Goal: Task Accomplishment & Management: Manage account settings

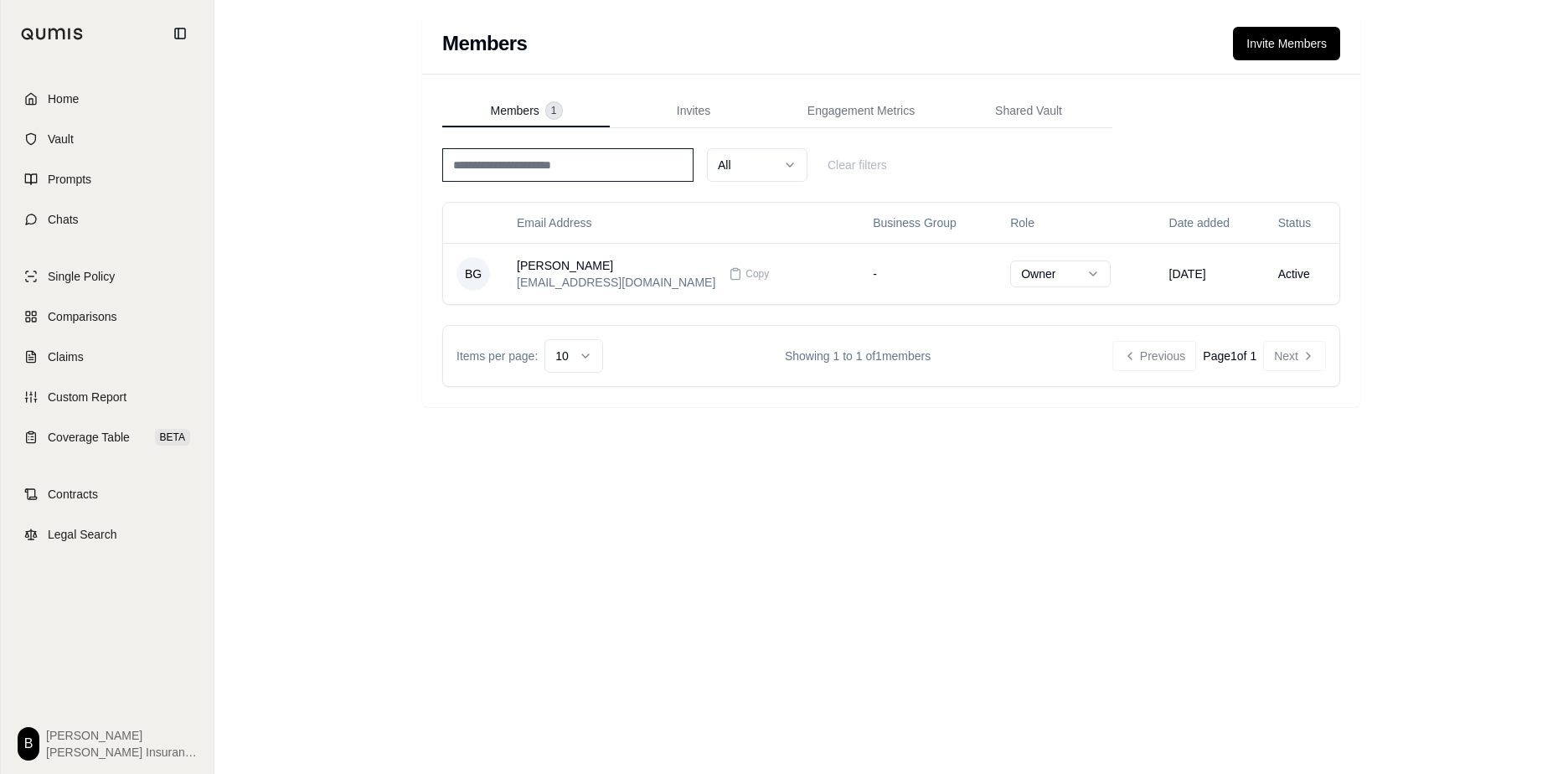
click at [969, 618] on div "Members Invite Members Members 1 Invites Engagement Metrics Shared Vault All Cl…" at bounding box center [891, 387] width 1354 height 774
click at [860, 272] on td "-" at bounding box center [929, 274] width 138 height 61
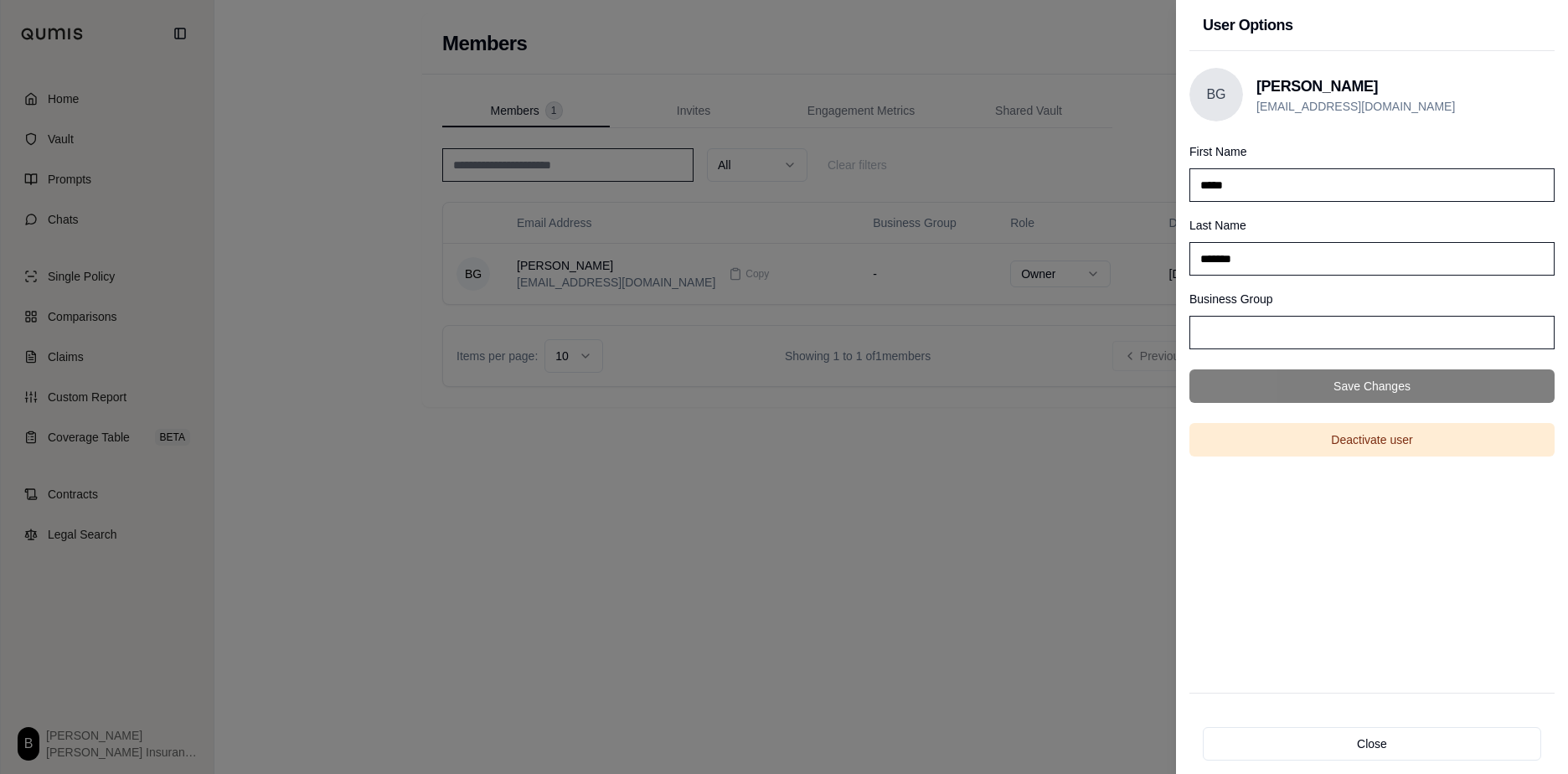
click at [1307, 327] on input "Business Group" at bounding box center [1373, 332] width 366 height 33
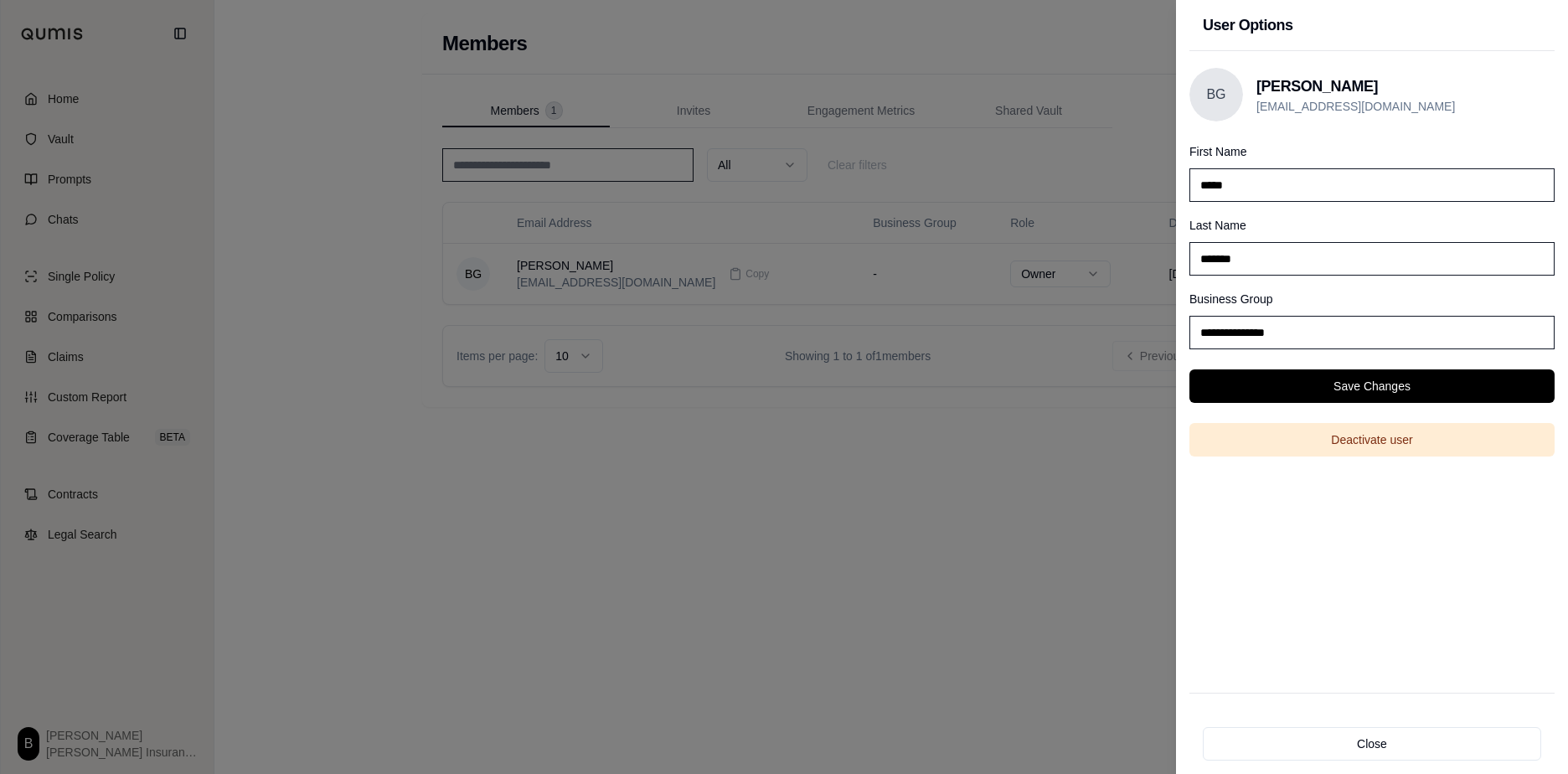
type input "**********"
click at [1307, 293] on div "**********" at bounding box center [1373, 319] width 366 height 60
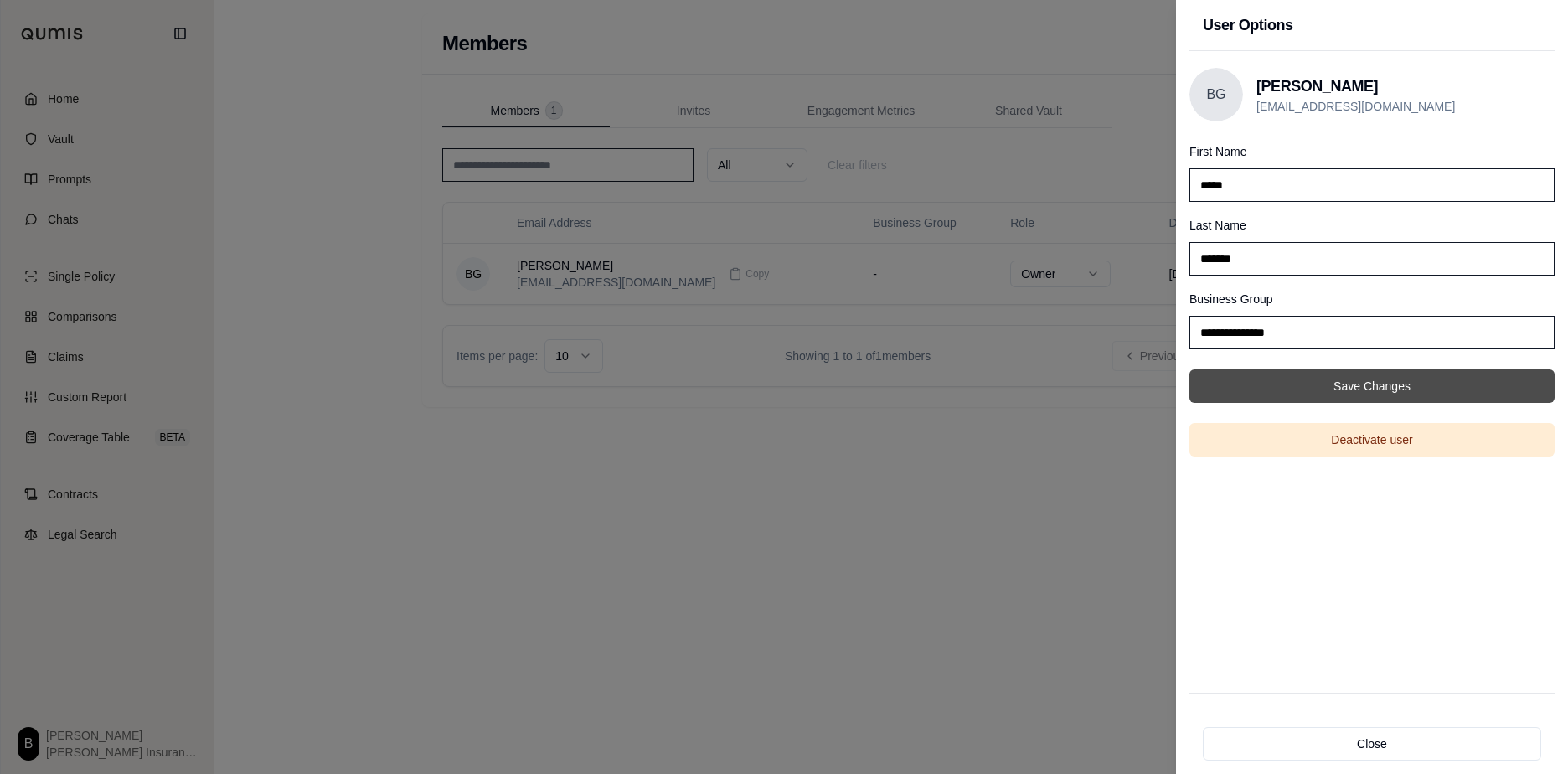
click at [1365, 379] on button "Save Changes" at bounding box center [1373, 386] width 366 height 33
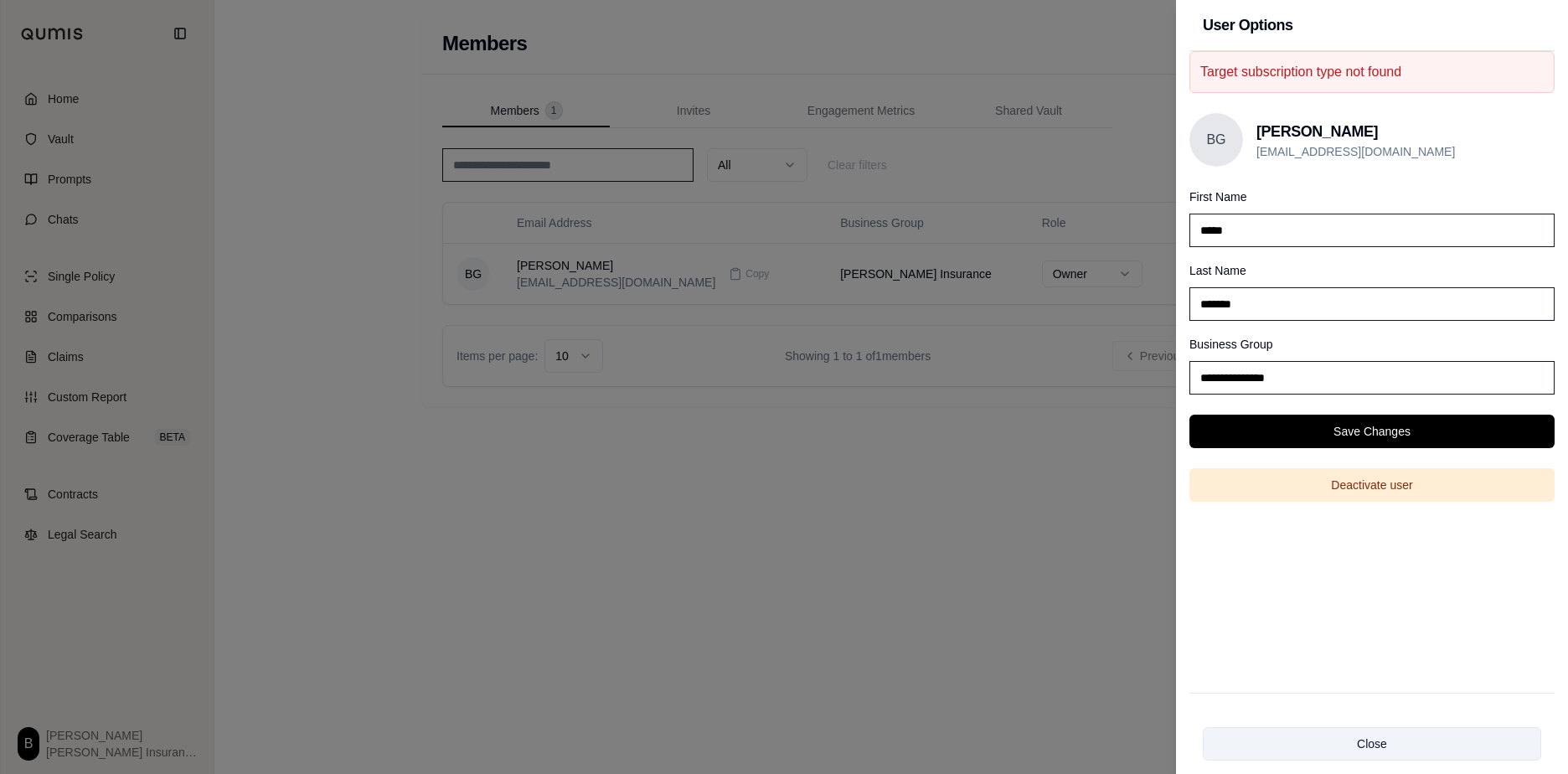
click at [1372, 738] on button "Close" at bounding box center [1373, 743] width 339 height 33
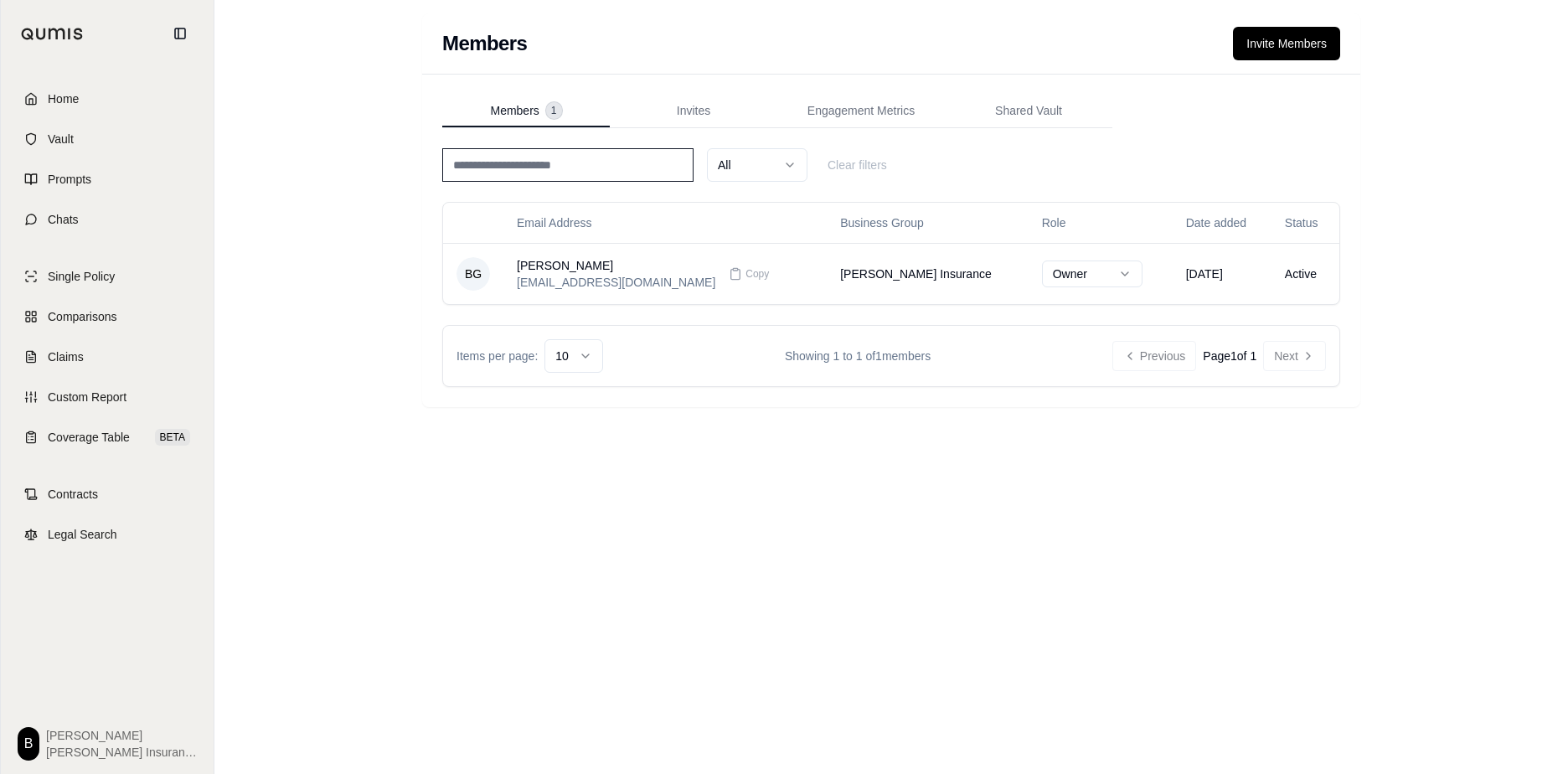
click at [1003, 530] on div "Members Invite Members Members 1 Invites Engagement Metrics Shared Vault All Cl…" at bounding box center [891, 387] width 1354 height 774
click at [1039, 106] on span "Shared Vault" at bounding box center [1029, 111] width 67 height 17
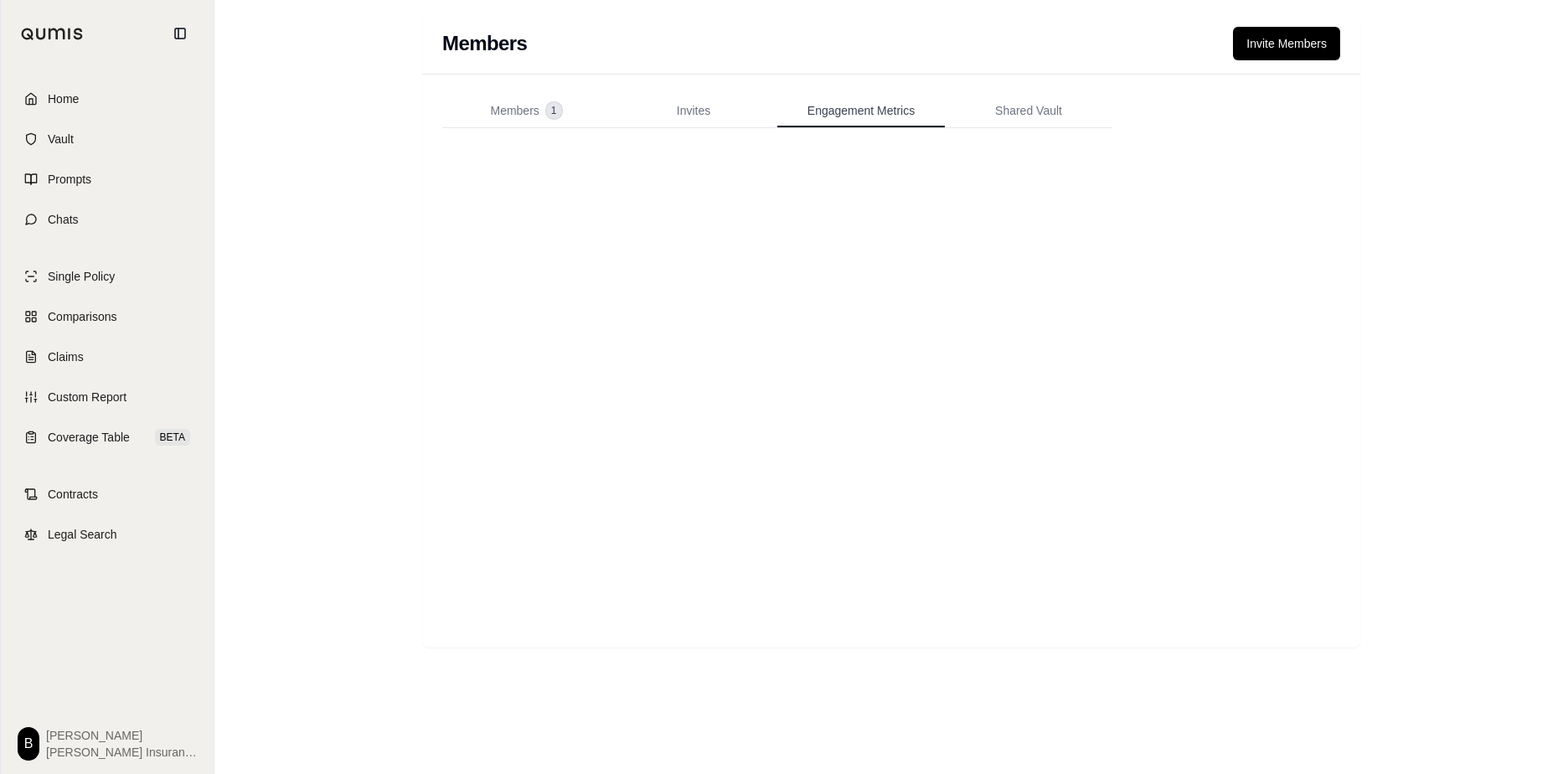
click at [857, 109] on span "Engagement Metrics" at bounding box center [862, 111] width 107 height 17
click at [705, 100] on button "Invites" at bounding box center [693, 111] width 168 height 33
click at [555, 106] on span "1" at bounding box center [554, 111] width 16 height 17
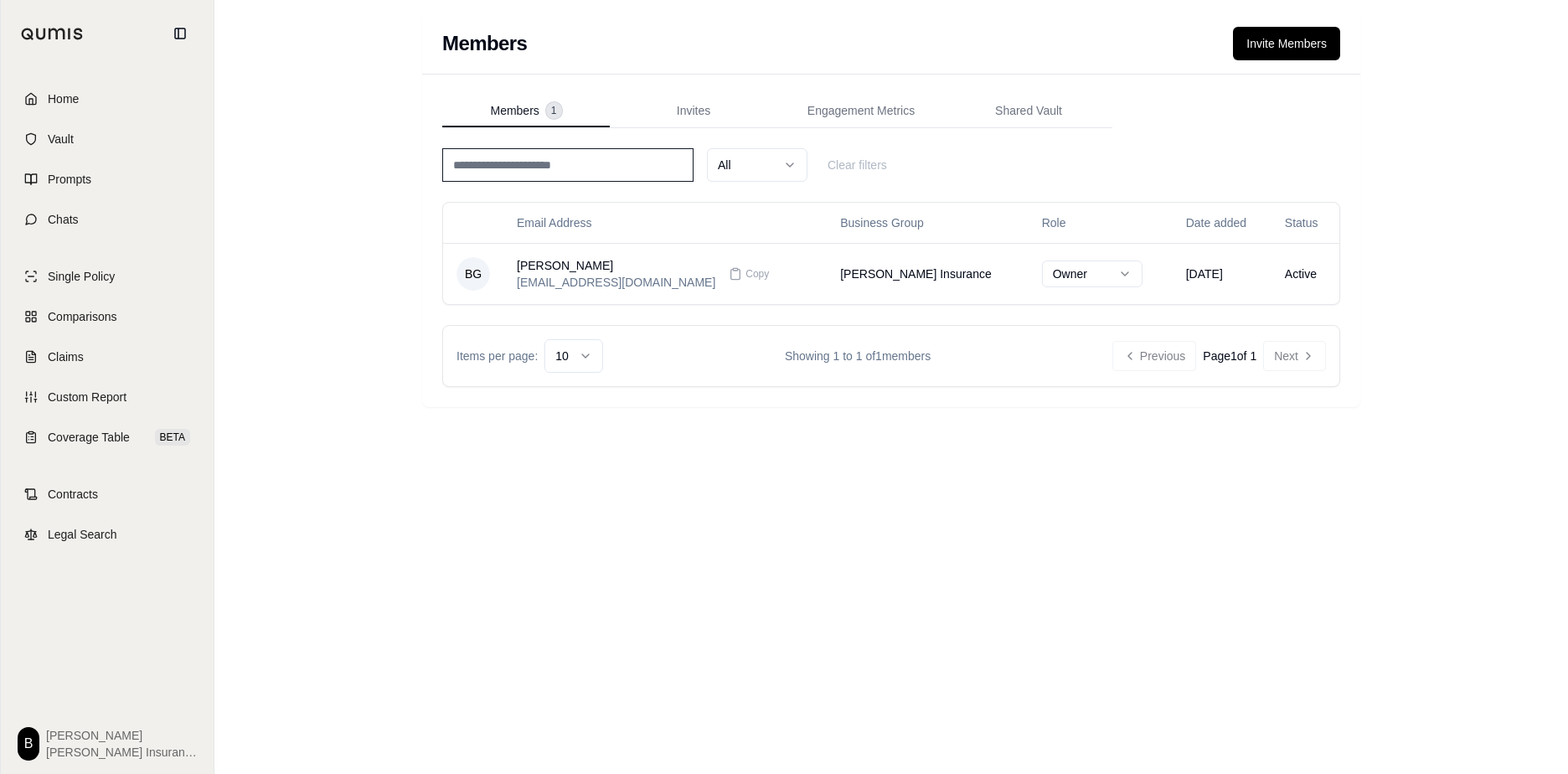
click at [372, 96] on div "Members Invite Members Members 1 Invites Engagement Metrics Shared Vault All Cl…" at bounding box center [891, 387] width 1354 height 774
click at [51, 93] on span "Home" at bounding box center [63, 100] width 31 height 17
